Goal: Information Seeking & Learning: Find specific fact

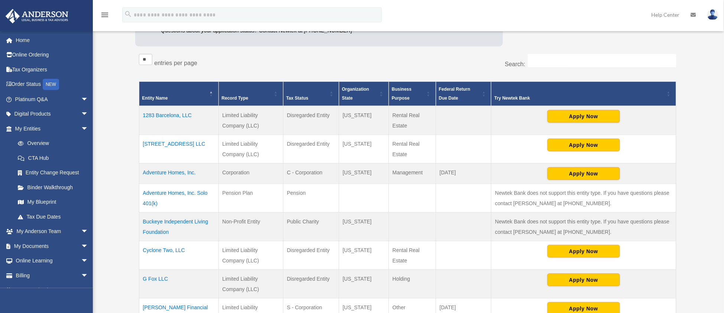
scroll to position [139, 0]
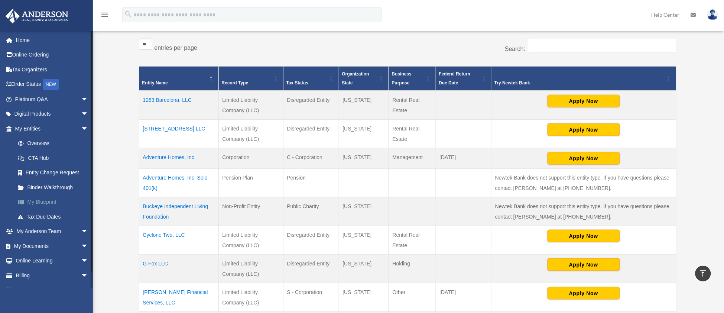
click at [48, 199] on link "My Blueprint" at bounding box center [54, 202] width 89 height 15
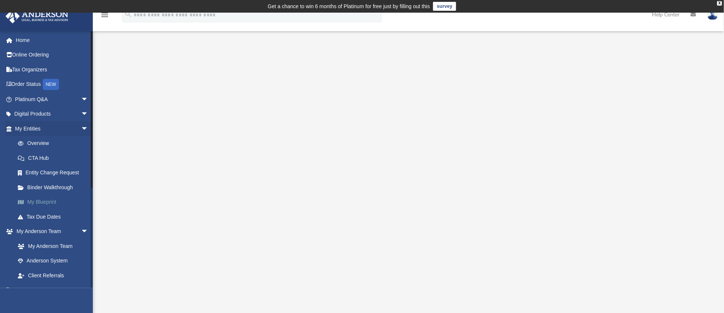
click at [50, 203] on link "My Blueprint" at bounding box center [54, 202] width 89 height 15
click at [50, 213] on link "Tax Due Dates" at bounding box center [54, 216] width 89 height 15
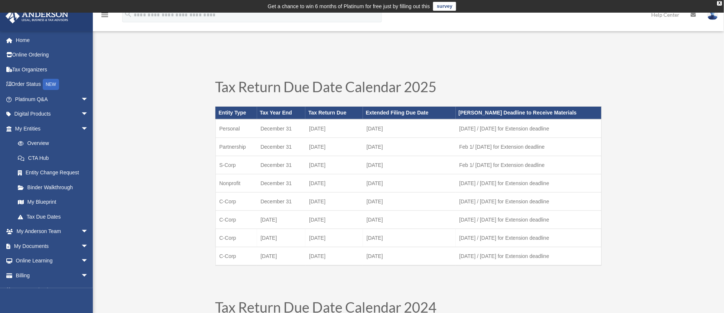
click at [279, 238] on td "June 30" at bounding box center [281, 238] width 49 height 18
click at [281, 234] on td "June 30" at bounding box center [281, 238] width 49 height 18
click at [282, 235] on td "June 30" at bounding box center [281, 238] width 49 height 18
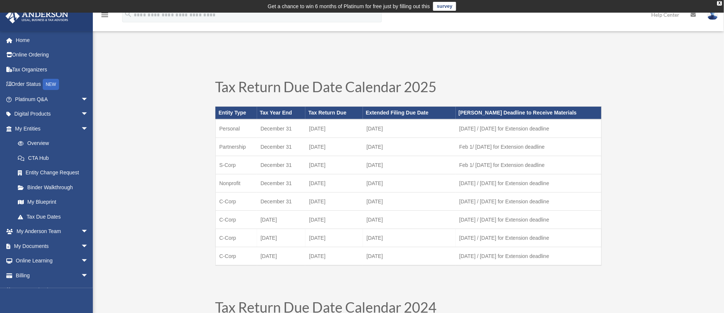
click at [282, 235] on td "June 30" at bounding box center [281, 238] width 49 height 18
click at [276, 237] on td "June 30" at bounding box center [281, 238] width 49 height 18
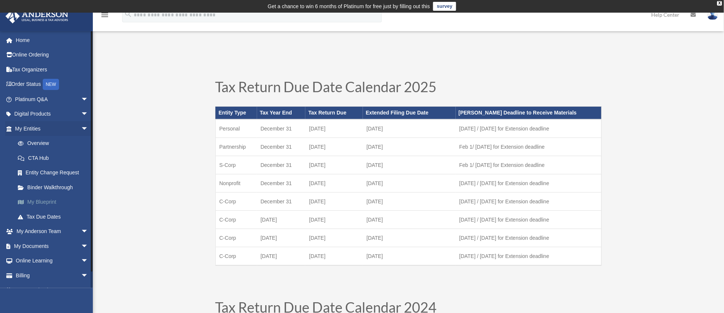
click at [52, 200] on link "My Blueprint" at bounding box center [54, 202] width 89 height 15
